Goal: Navigation & Orientation: Go to known website

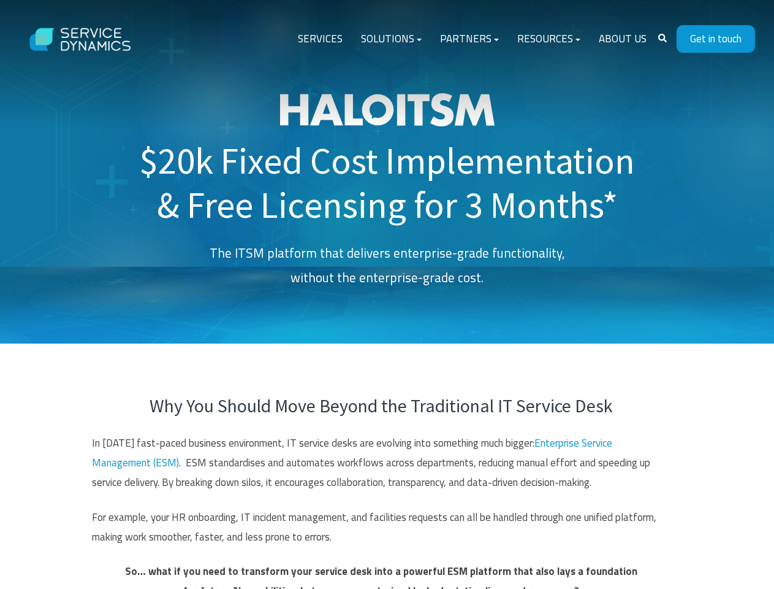
click at [387, 294] on div "$20k Fixed Cost Implementation & Free Licensing for 3 Months* The ITSM platform…" at bounding box center [387, 199] width 496 height 212
click at [662, 38] on icon "Search" at bounding box center [662, 38] width 9 height 9
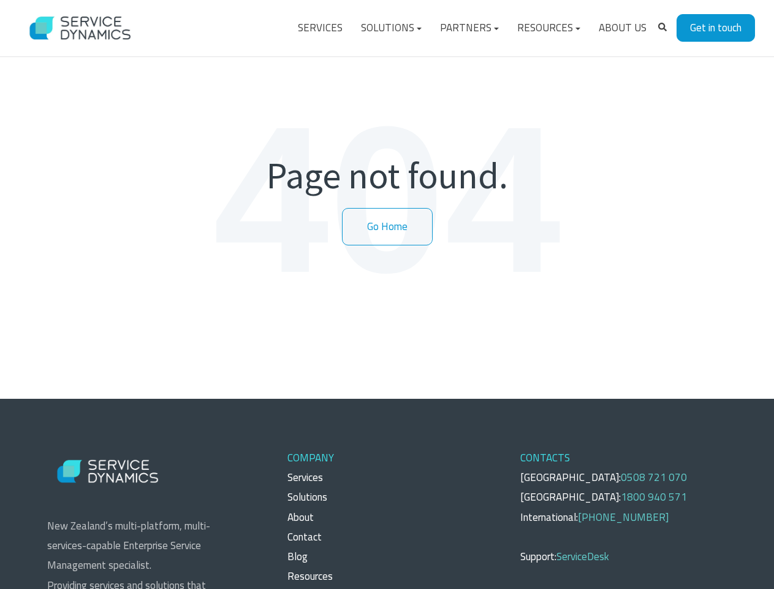
click at [387, 294] on div "Page not found. Go Home" at bounding box center [388, 199] width 742 height 300
click at [662, 27] on icon "Search" at bounding box center [662, 27] width 9 height 9
